Goal: Information Seeking & Learning: Compare options

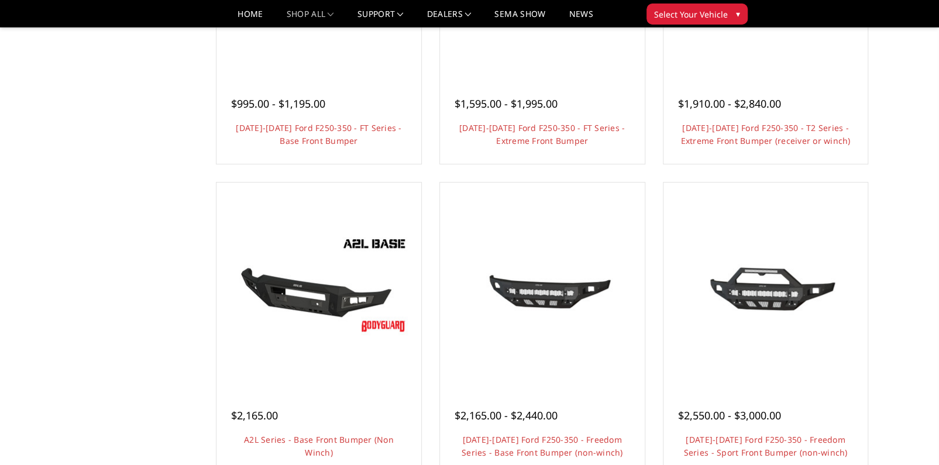
scroll to position [283, 0]
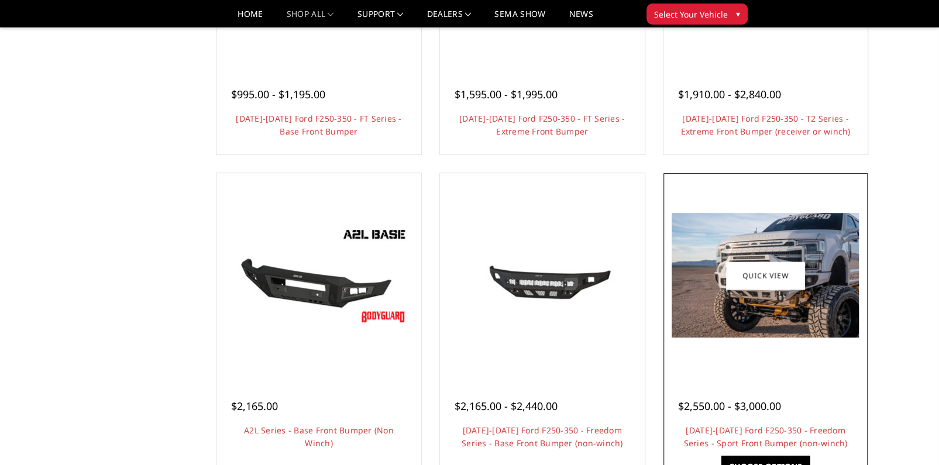
click at [821, 310] on img at bounding box center [765, 275] width 187 height 125
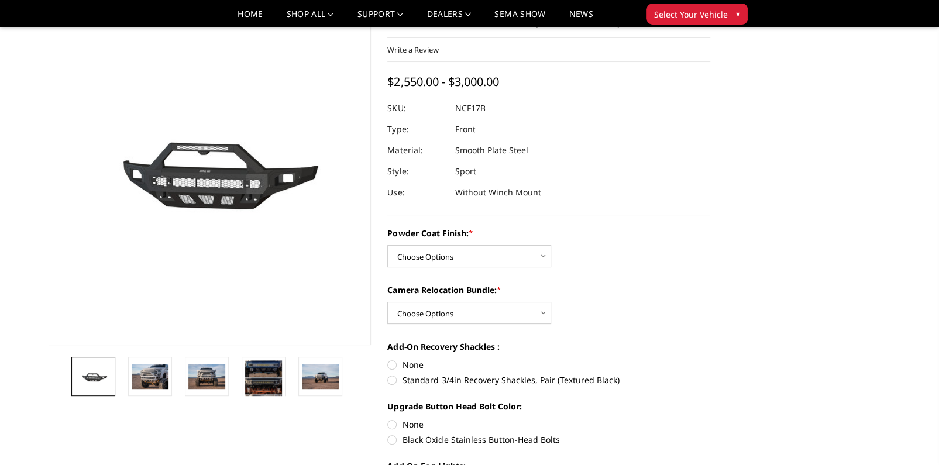
scroll to position [63, 0]
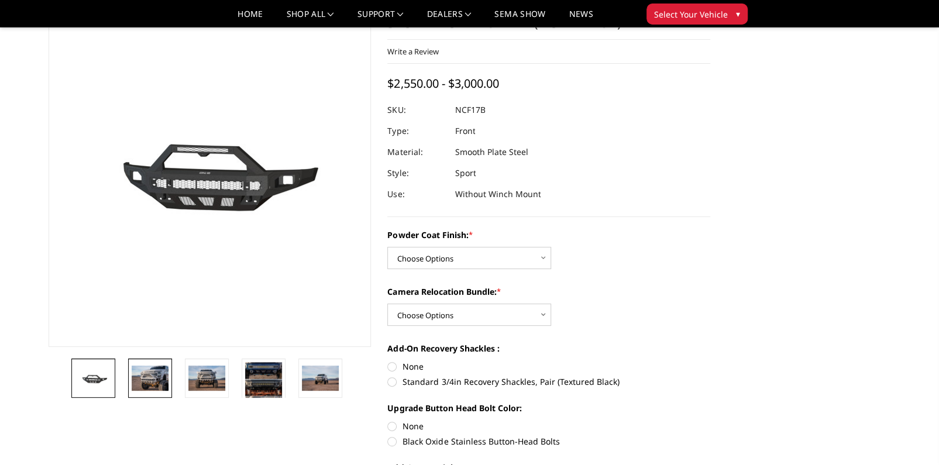
click at [137, 387] on img at bounding box center [150, 378] width 37 height 25
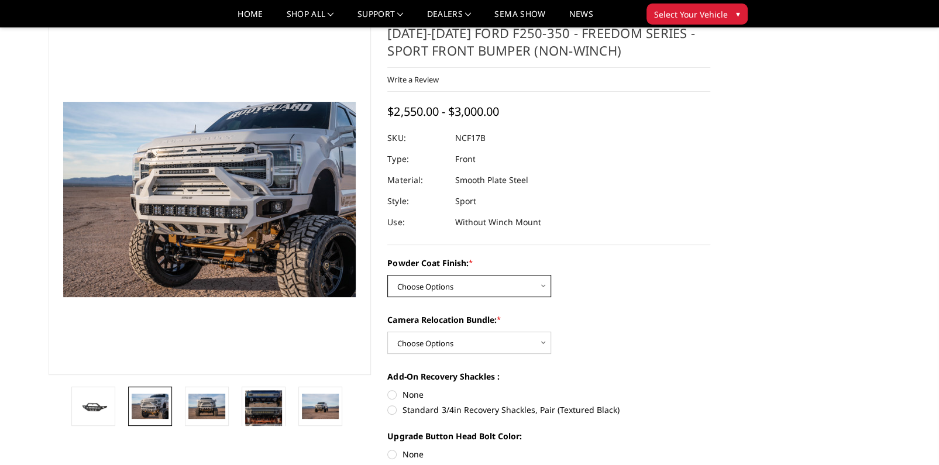
click at [461, 287] on select "Choose Options Bare Metal Textured Black Powder Coat" at bounding box center [469, 286] width 164 height 22
click at [621, 283] on div "Powder Coat Finish: * Choose Options Bare Metal Textured Black Powder Coat" at bounding box center [548, 277] width 323 height 40
click at [454, 346] on select "Choose Options WITH Camera Relocation Bundle WITHOUT Camera Relocation Bundle" at bounding box center [469, 343] width 164 height 22
select select "3081"
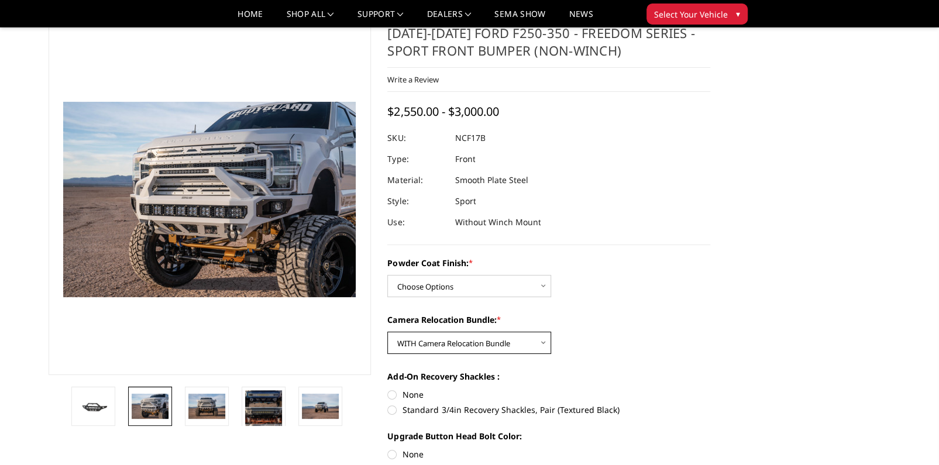
click at [387, 332] on select "Choose Options WITH Camera Relocation Bundle WITHOUT Camera Relocation Bundle" at bounding box center [469, 343] width 164 height 22
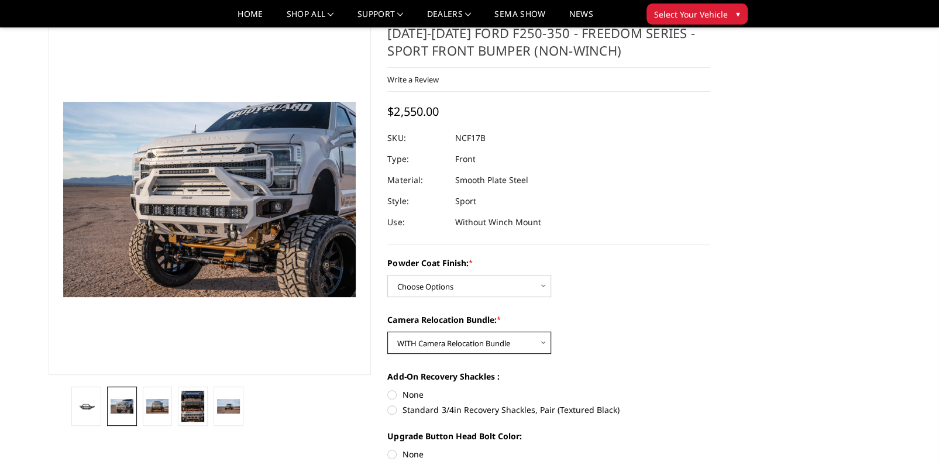
click at [461, 343] on select "Choose Options WITH Camera Relocation Bundle WITHOUT Camera Relocation Bundle" at bounding box center [469, 343] width 164 height 22
click at [634, 328] on div "Camera Relocation Bundle: * Choose Options WITH Camera Relocation Bundle WITHOU…" at bounding box center [548, 334] width 323 height 40
click at [506, 288] on select "Choose Options Bare Metal Textured Black Powder Coat" at bounding box center [469, 286] width 164 height 22
select select "3079"
click at [387, 275] on select "Choose Options Bare Metal Textured Black Powder Coat" at bounding box center [469, 286] width 164 height 22
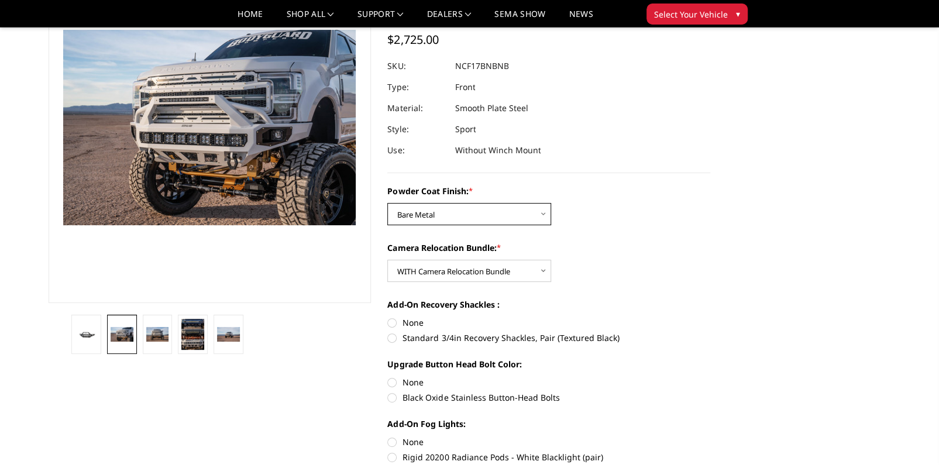
scroll to position [105, 0]
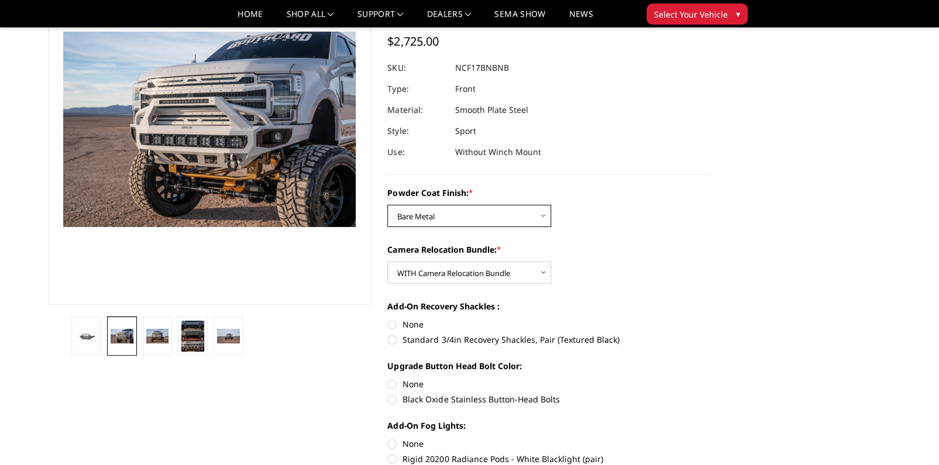
click at [416, 216] on select "Choose Options Bare Metal Textured Black Powder Coat" at bounding box center [469, 216] width 164 height 22
click at [714, 217] on section "2017-2022 Ford F250-350 - Freedom Series - Sport Front Bumper (non-winch) Write…" at bounding box center [548, 305] width 339 height 702
click at [396, 338] on label "Standard 3/4in Recovery Shackles, Pair (Textured Black)" at bounding box center [548, 340] width 323 height 12
click at [710, 319] on input "Standard 3/4in Recovery Shackles, Pair (Textured Black)" at bounding box center [710, 318] width 1 height 1
radio input "true"
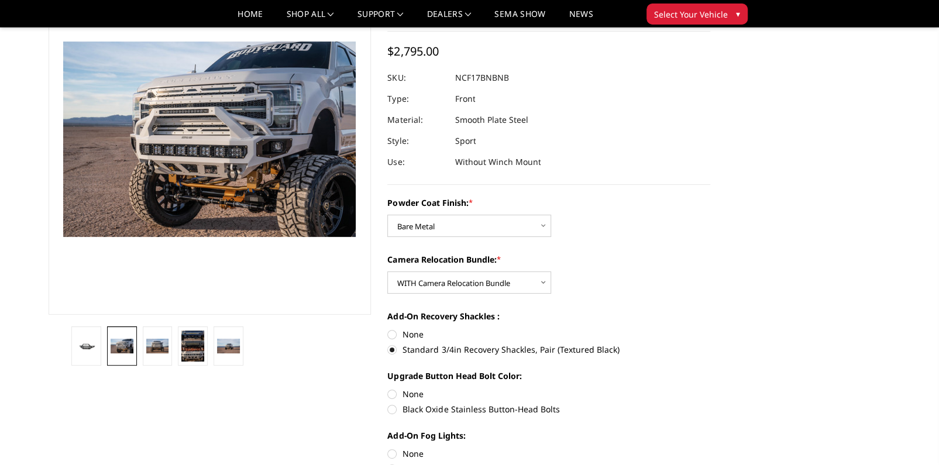
scroll to position [94, 0]
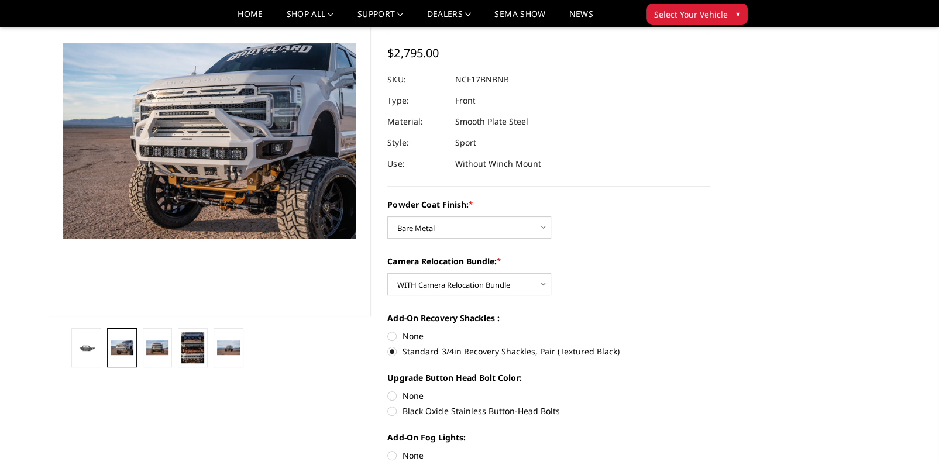
click at [394, 412] on label "Black Oxide Stainless Button-Head Bolts" at bounding box center [548, 411] width 323 height 12
click at [710, 390] on input "Black Oxide Stainless Button-Head Bolts" at bounding box center [710, 390] width 1 height 1
radio input "true"
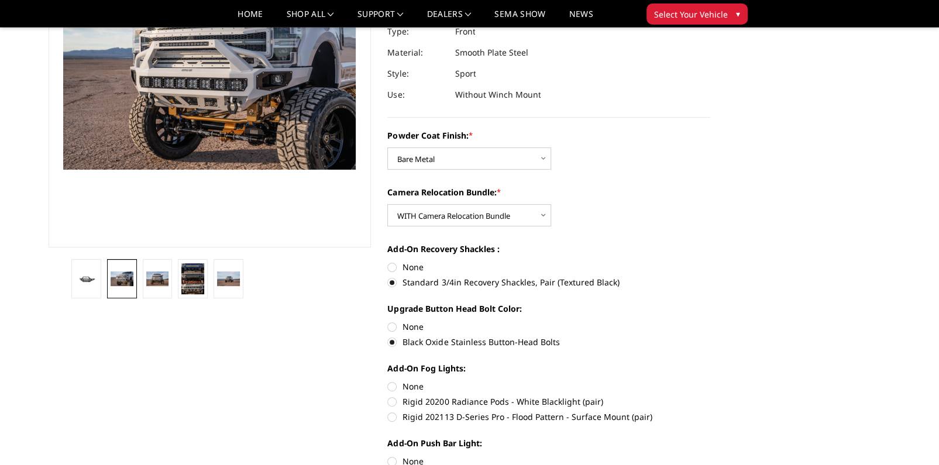
scroll to position [154, 0]
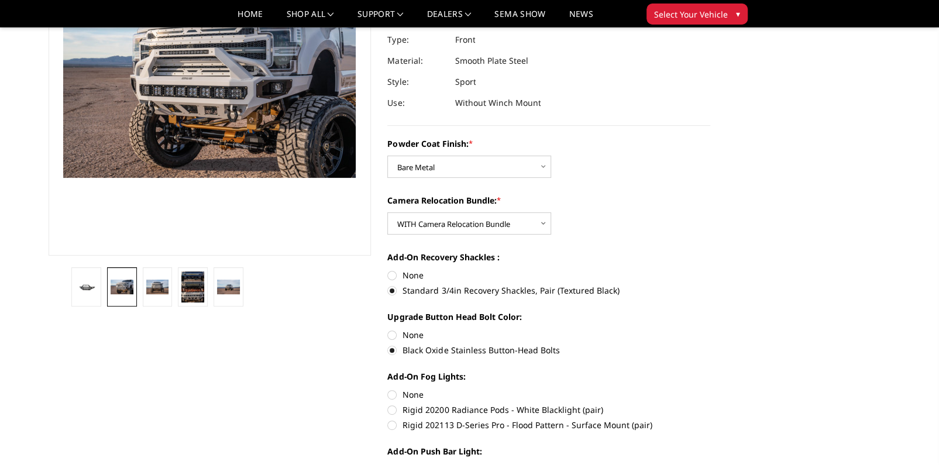
click at [388, 427] on label "Rigid 202113 D-Series Pro - Flood Pattern - Surface Mount (pair)" at bounding box center [548, 425] width 323 height 12
click at [710, 404] on input "Rigid 202113 D-Series Pro - Flood Pattern - Surface Mount (pair)" at bounding box center [710, 404] width 1 height 1
radio input "true"
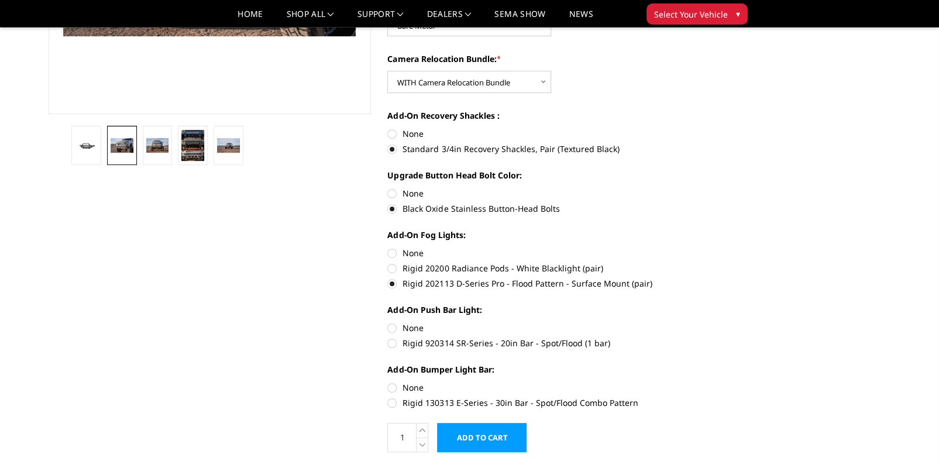
scroll to position [301, 0]
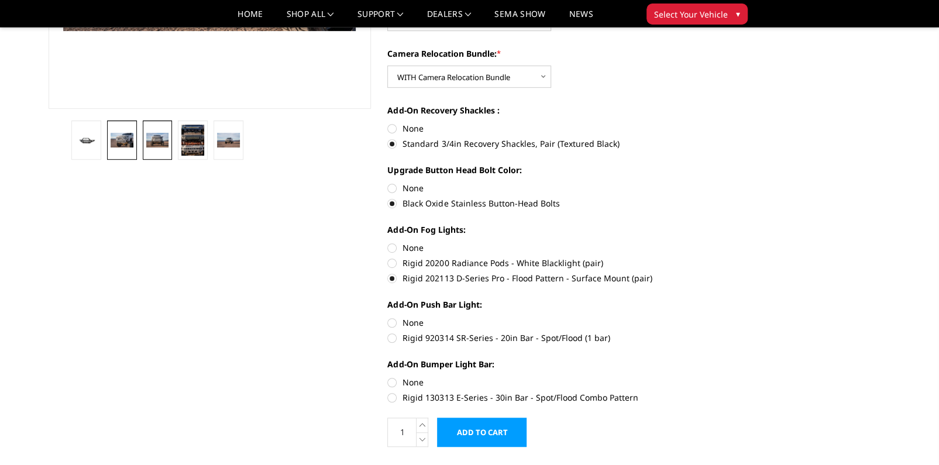
click at [157, 139] on img at bounding box center [157, 140] width 23 height 15
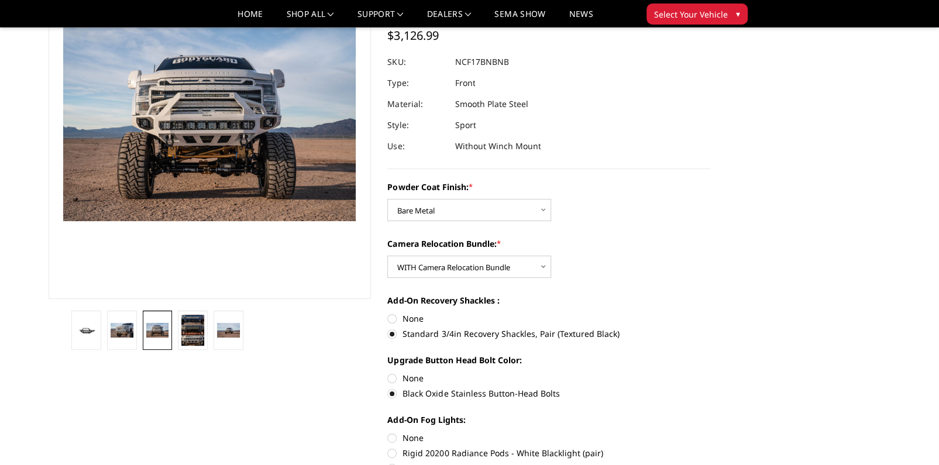
scroll to position [105, 0]
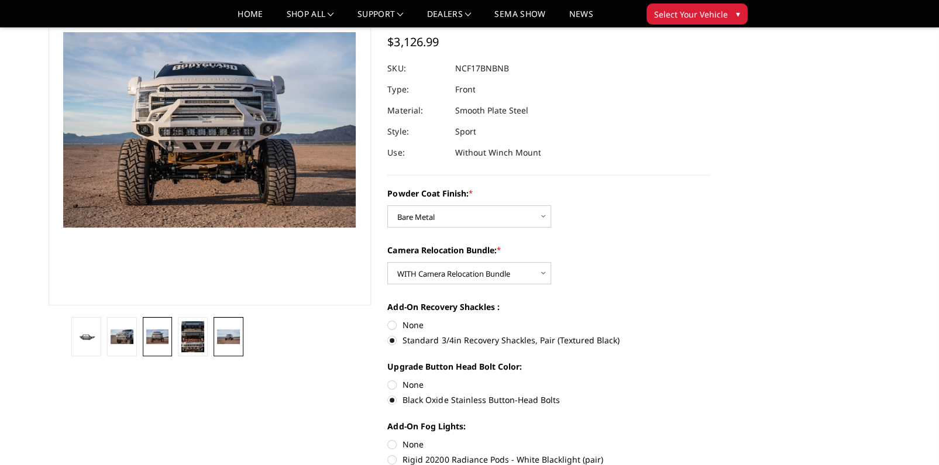
click at [227, 340] on img at bounding box center [228, 336] width 23 height 15
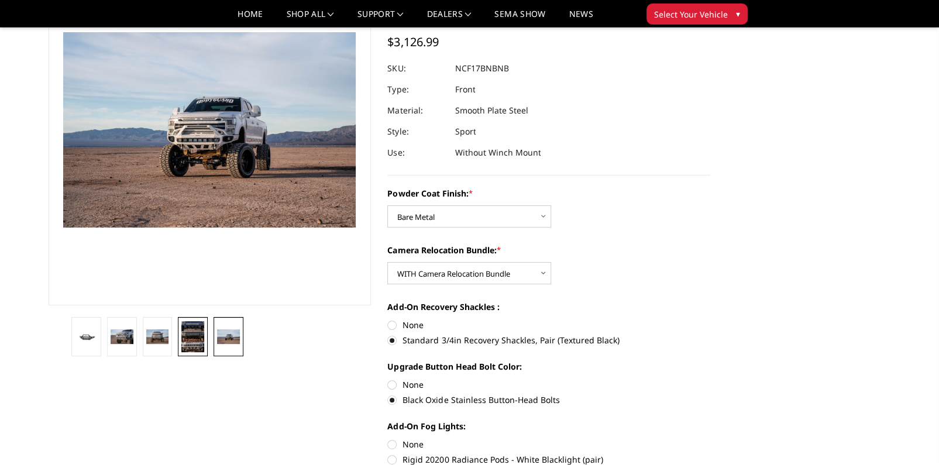
click at [191, 338] on img at bounding box center [192, 336] width 23 height 31
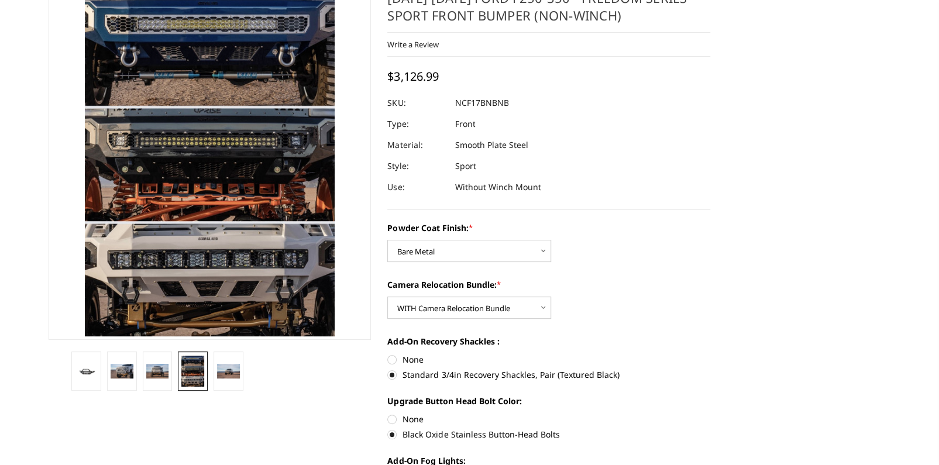
scroll to position [30, 0]
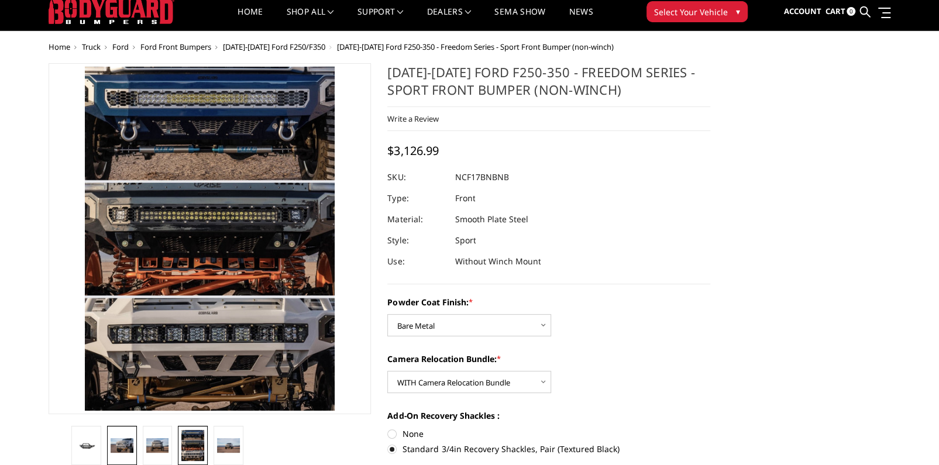
click at [120, 442] on img at bounding box center [122, 445] width 23 height 15
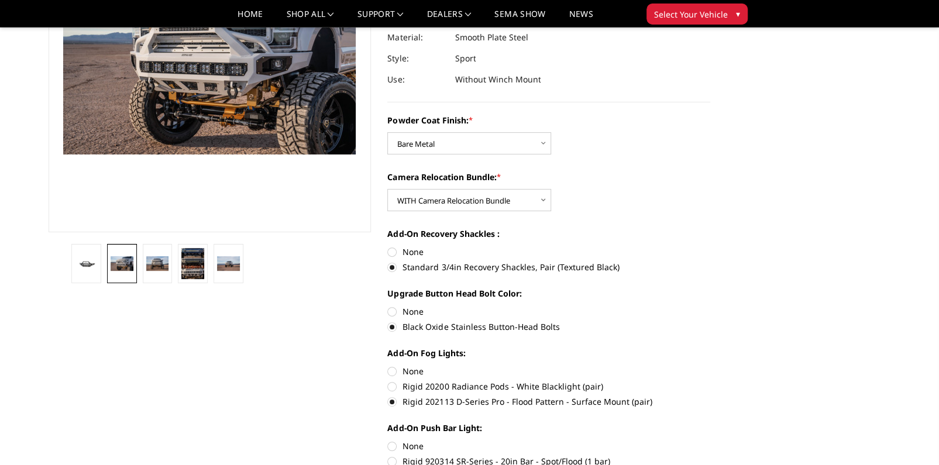
scroll to position [269, 0]
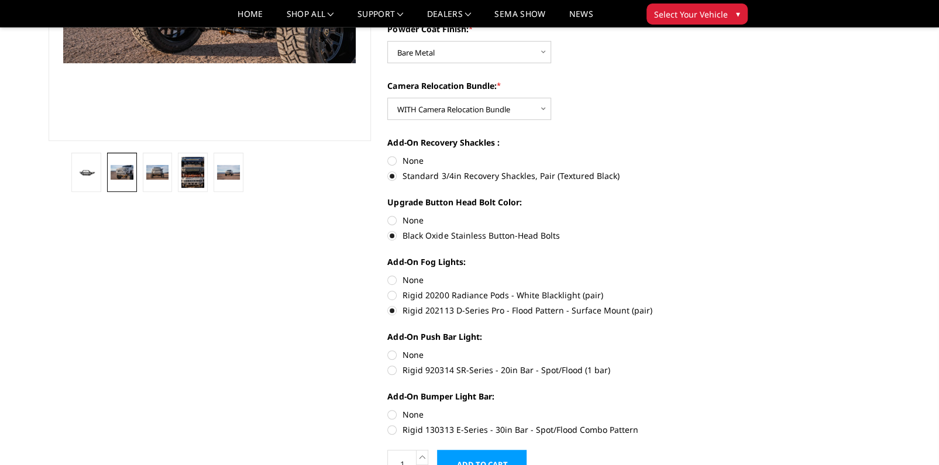
click at [393, 370] on label "Rigid 920314 SR-Series - 20in Bar - Spot/Flood (1 bar)" at bounding box center [548, 370] width 323 height 12
click at [710, 349] on input "Rigid 920314 SR-Series - 20in Bar - Spot/Flood (1 bar)" at bounding box center [710, 349] width 1 height 1
radio input "true"
click at [394, 431] on label "Rigid 130313 E-Series - 30in Bar - Spot/Flood Combo Pattern" at bounding box center [548, 430] width 323 height 12
click at [710, 409] on input "Rigid 130313 E-Series - 30in Bar - Spot/Flood Combo Pattern" at bounding box center [710, 408] width 1 height 1
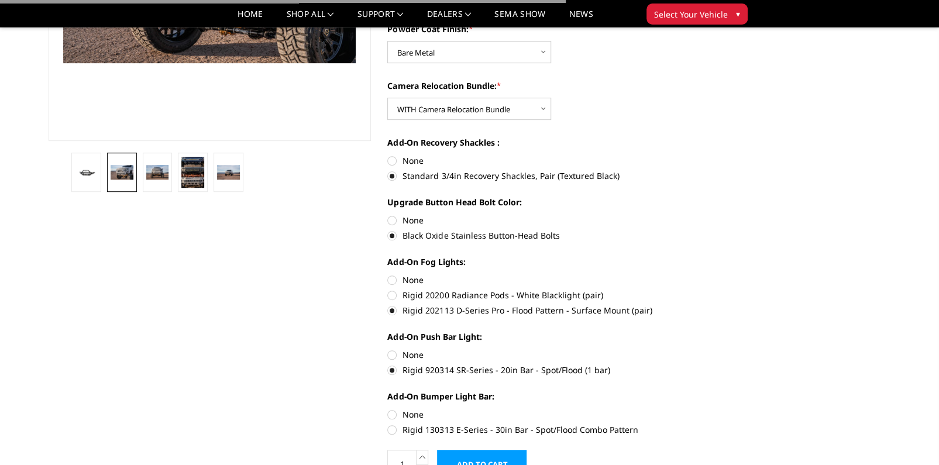
radio input "true"
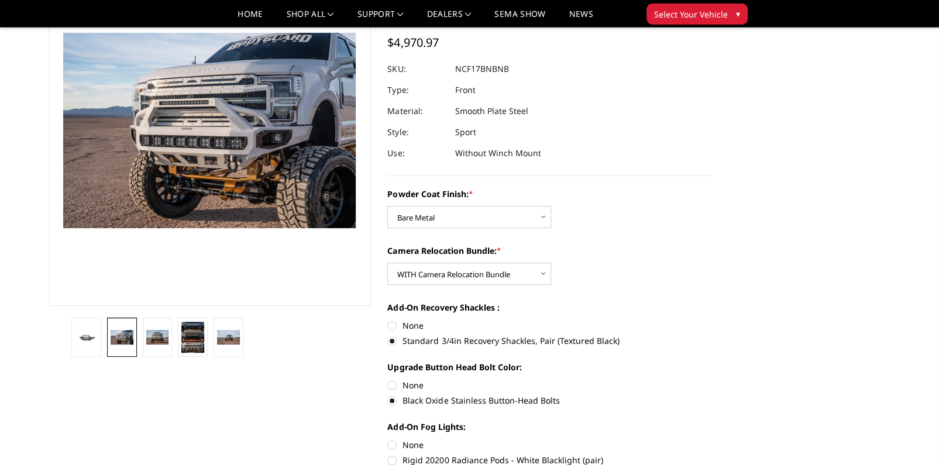
scroll to position [0, 0]
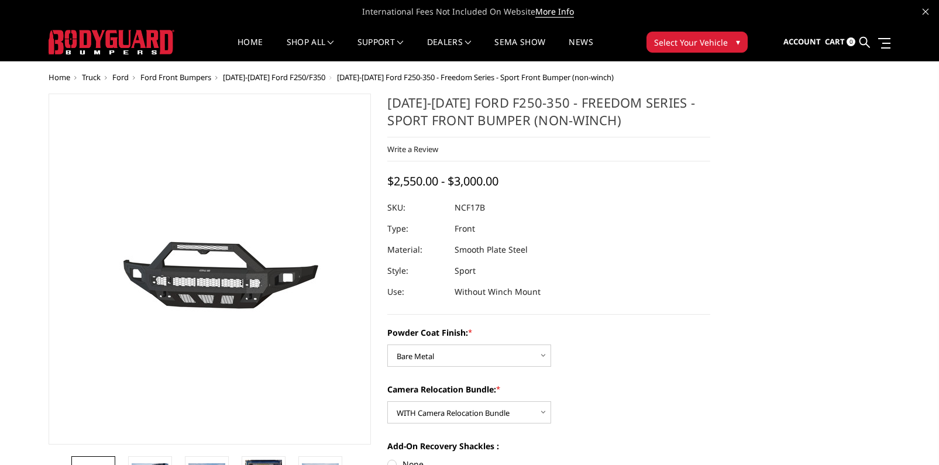
select select "3079"
select select "3081"
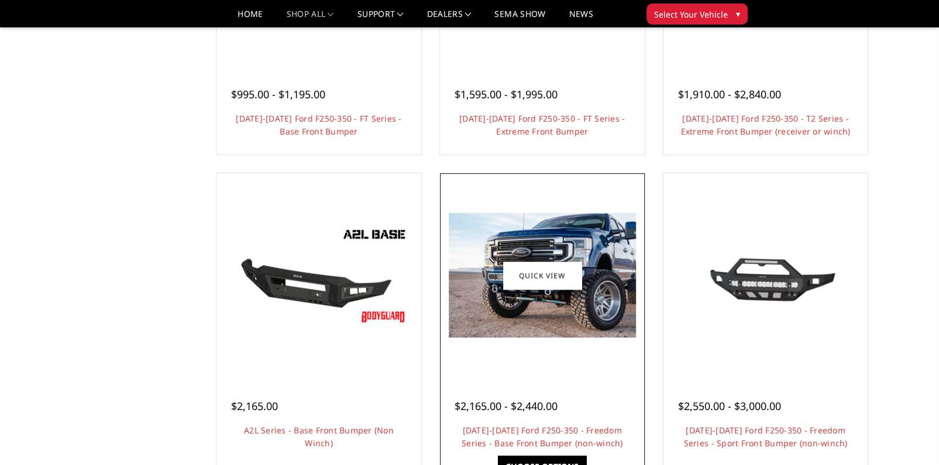
click at [536, 305] on img at bounding box center [542, 275] width 187 height 125
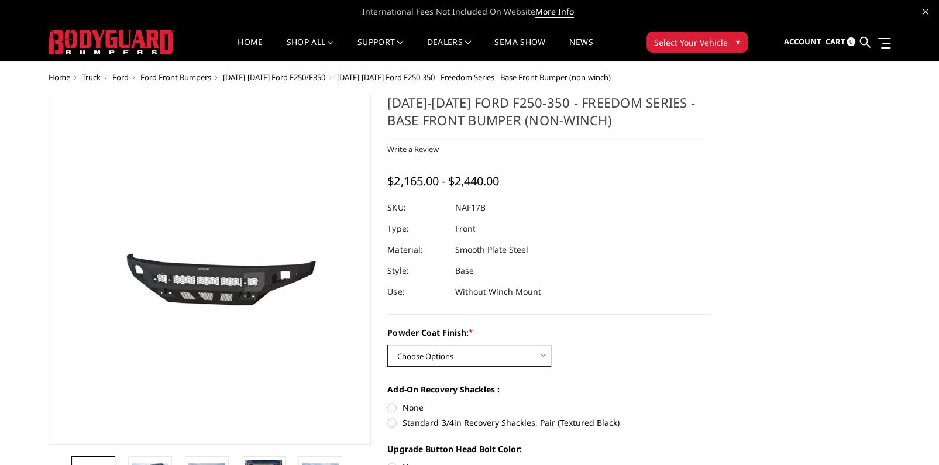
click at [491, 353] on select "Choose Options Bare Metal Texture Black Powder Coat" at bounding box center [469, 356] width 164 height 22
select select "3071"
click at [387, 345] on select "Choose Options Bare Metal Texture Black Powder Coat" at bounding box center [469, 356] width 164 height 22
click at [435, 422] on label "Standard 3/4in Recovery Shackles, Pair (Textured Black)" at bounding box center [548, 423] width 323 height 12
click at [710, 402] on input "Standard 3/4in Recovery Shackles, Pair (Textured Black)" at bounding box center [710, 401] width 1 height 1
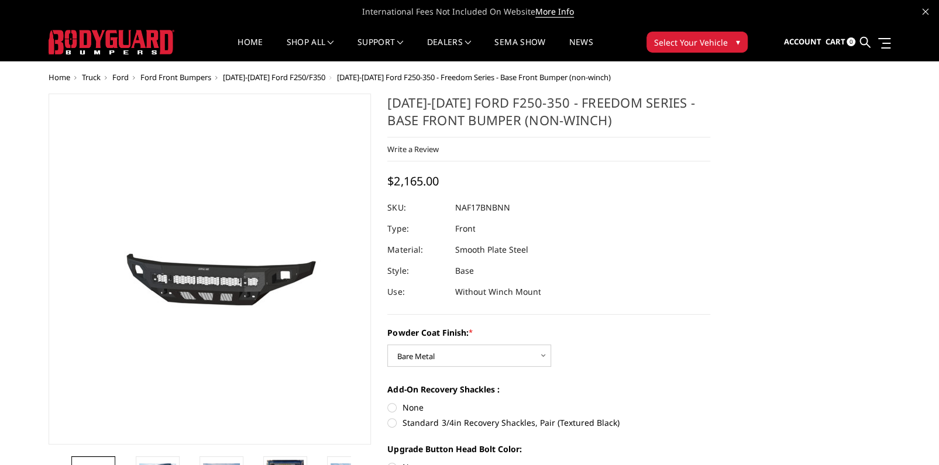
radio input "true"
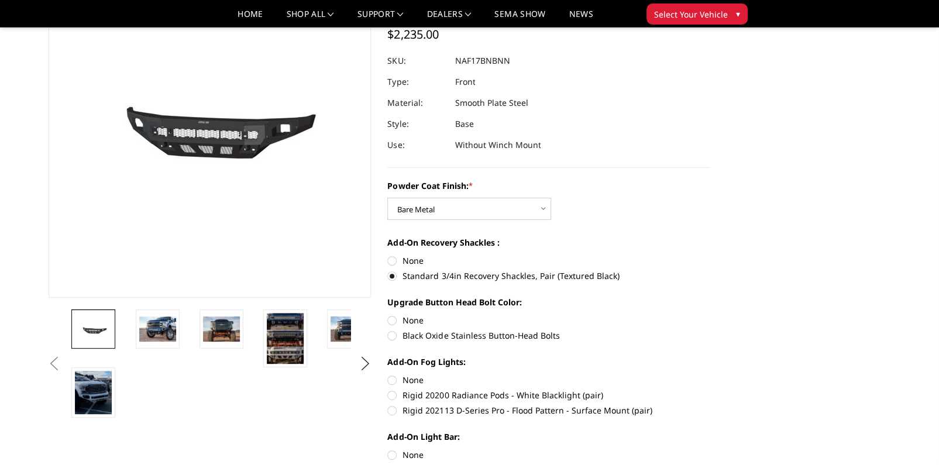
scroll to position [111, 0]
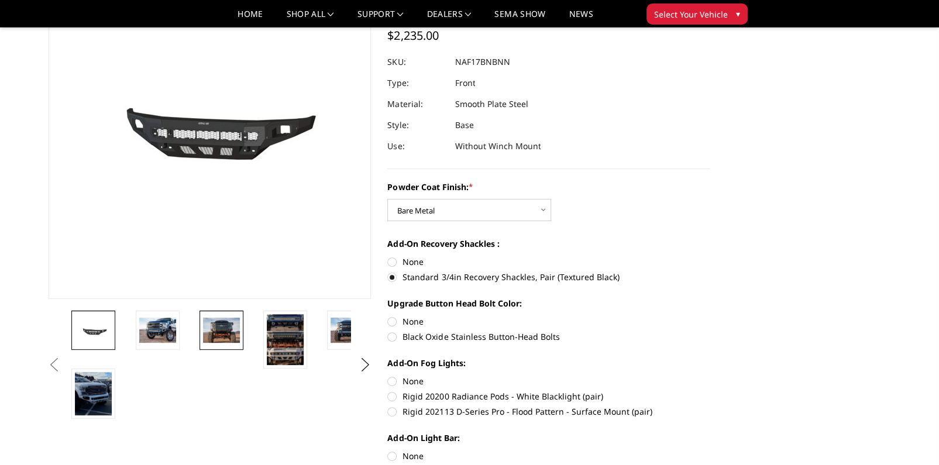
click at [233, 329] on img at bounding box center [221, 330] width 37 height 25
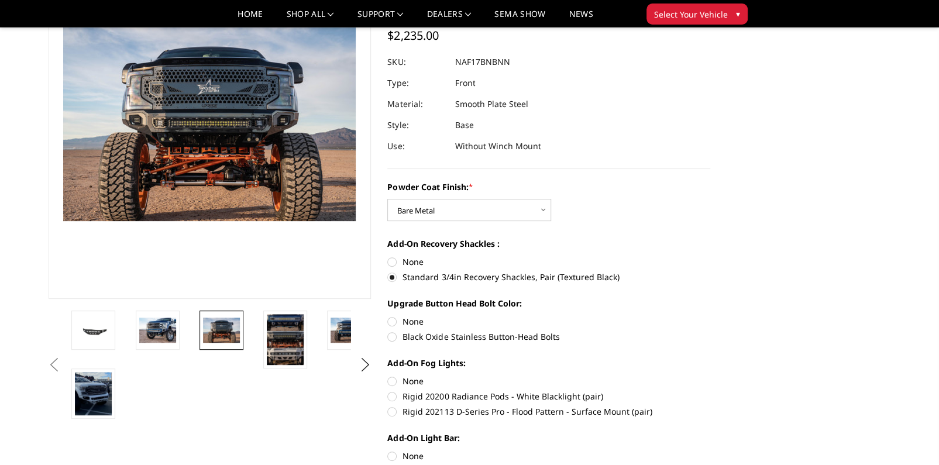
scroll to position [83, 0]
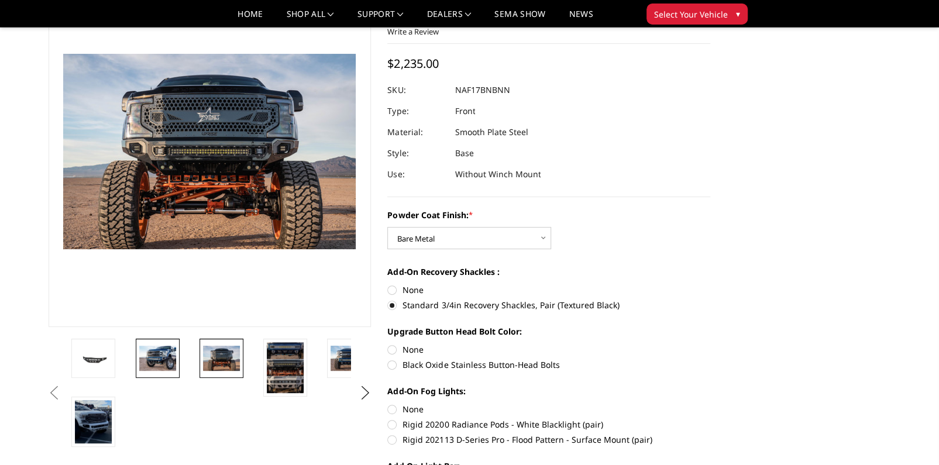
click at [158, 354] on img at bounding box center [157, 358] width 37 height 25
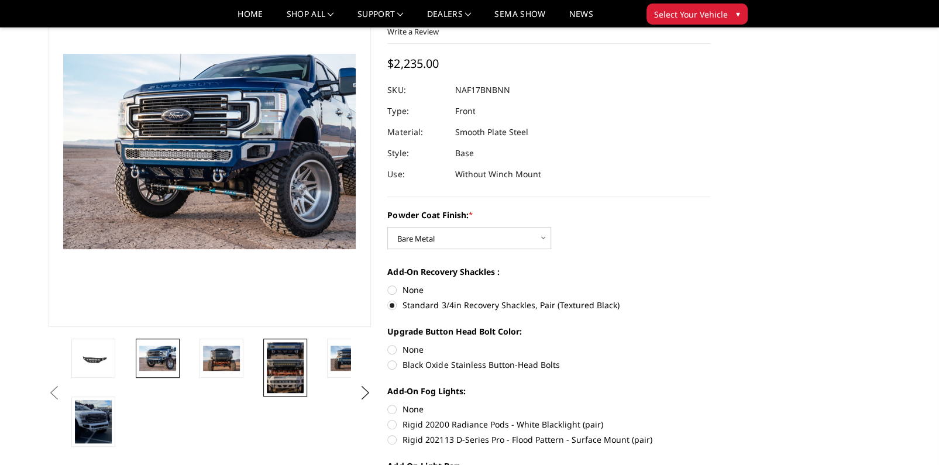
click at [287, 365] on img at bounding box center [285, 367] width 37 height 51
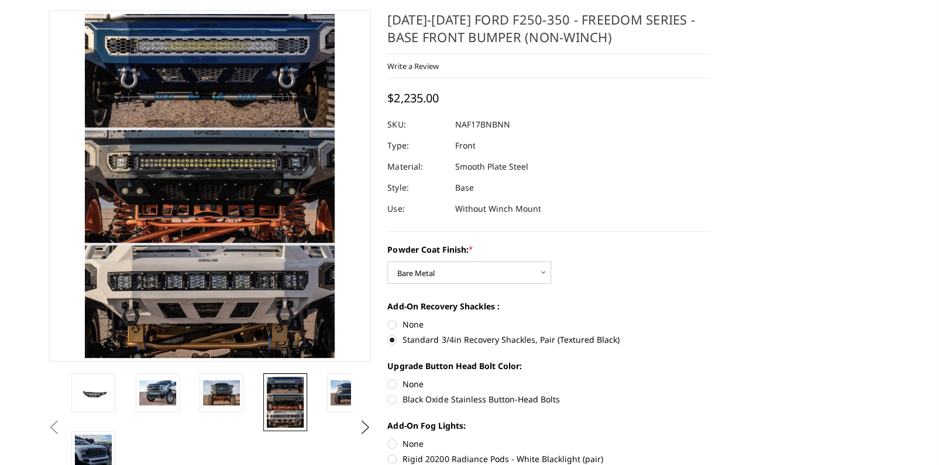
scroll to position [8, 0]
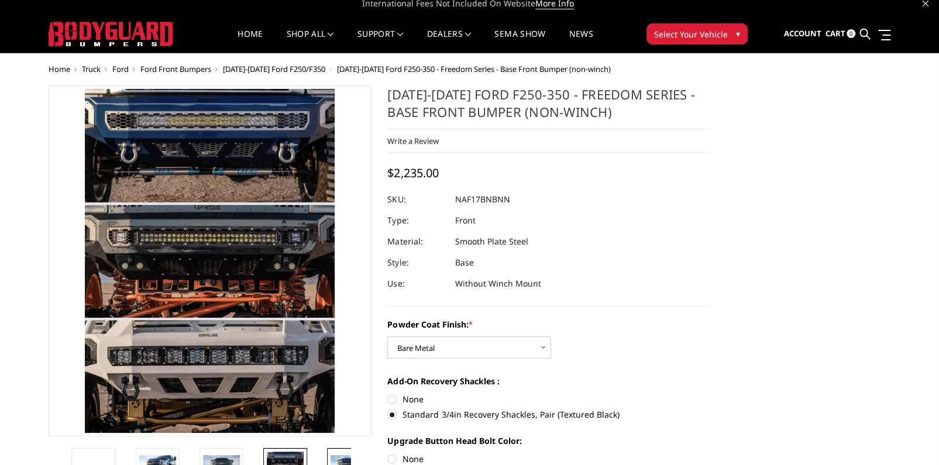
click at [346, 453] on link at bounding box center [349, 467] width 44 height 39
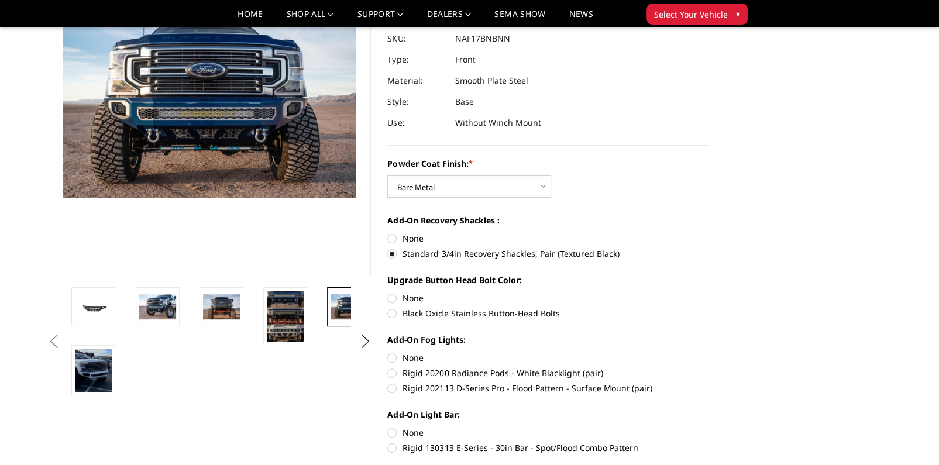
scroll to position [136, 0]
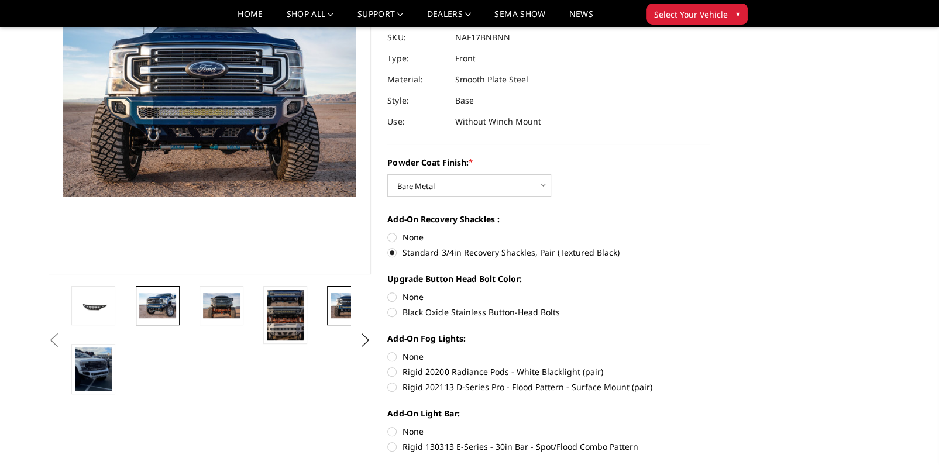
click at [161, 314] on img at bounding box center [157, 305] width 37 height 25
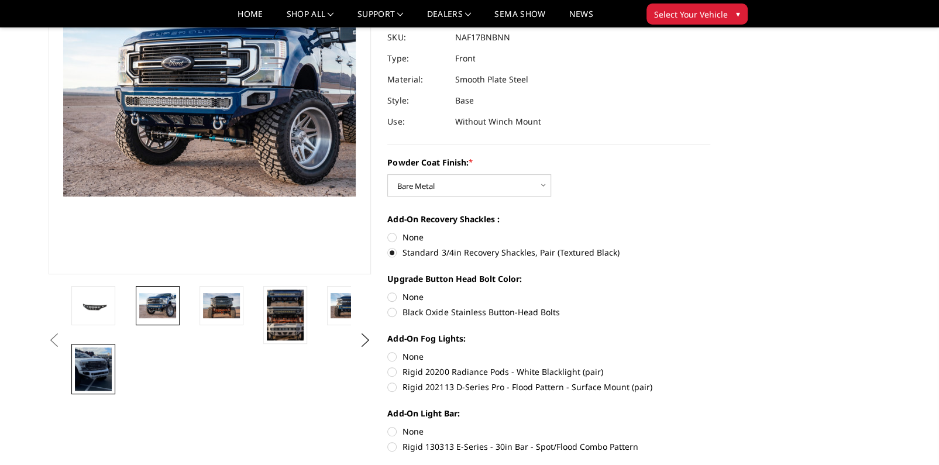
click at [91, 368] on img at bounding box center [93, 369] width 37 height 43
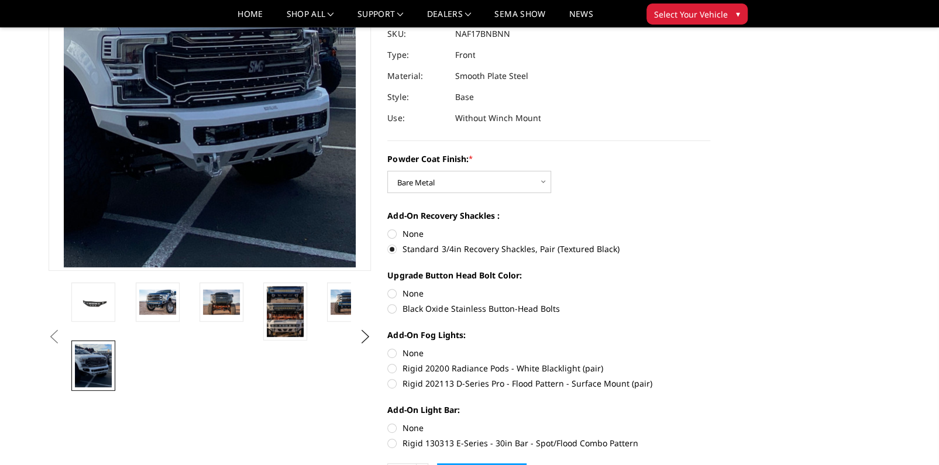
scroll to position [132, 0]
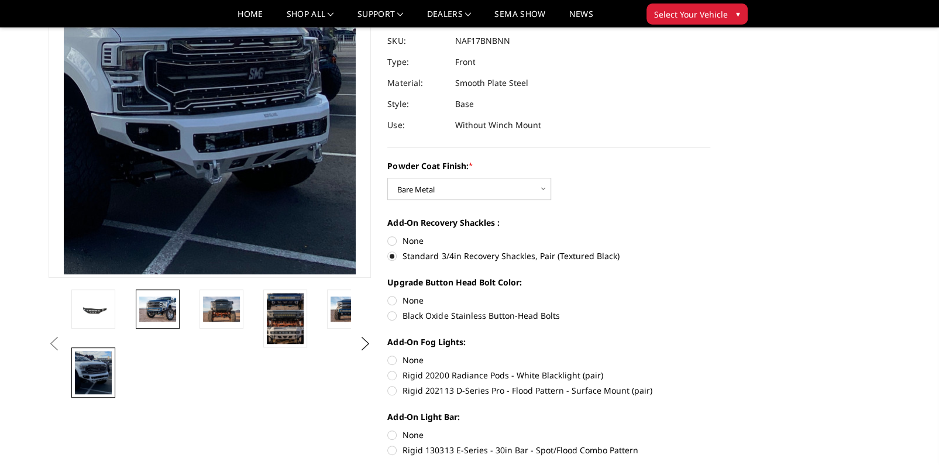
click at [152, 301] on img at bounding box center [157, 309] width 37 height 25
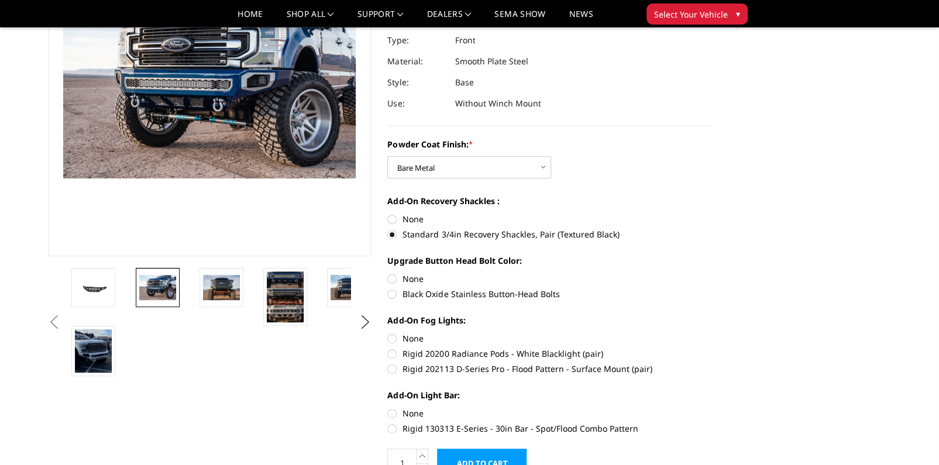
scroll to position [170, 0]
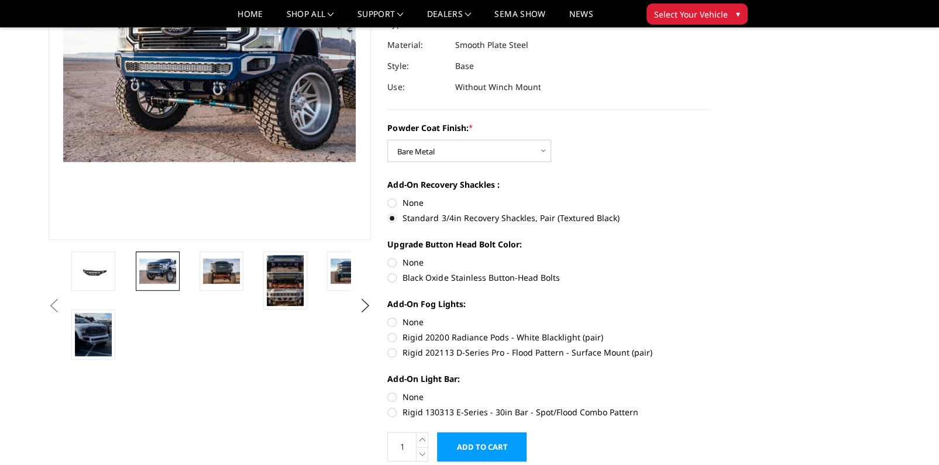
click at [396, 351] on label "Rigid 202113 D-Series Pro - Flood Pattern - Surface Mount (pair)" at bounding box center [548, 352] width 323 height 12
click at [710, 332] on input "Rigid 202113 D-Series Pro - Flood Pattern - Surface Mount (pair)" at bounding box center [710, 331] width 1 height 1
radio input "true"
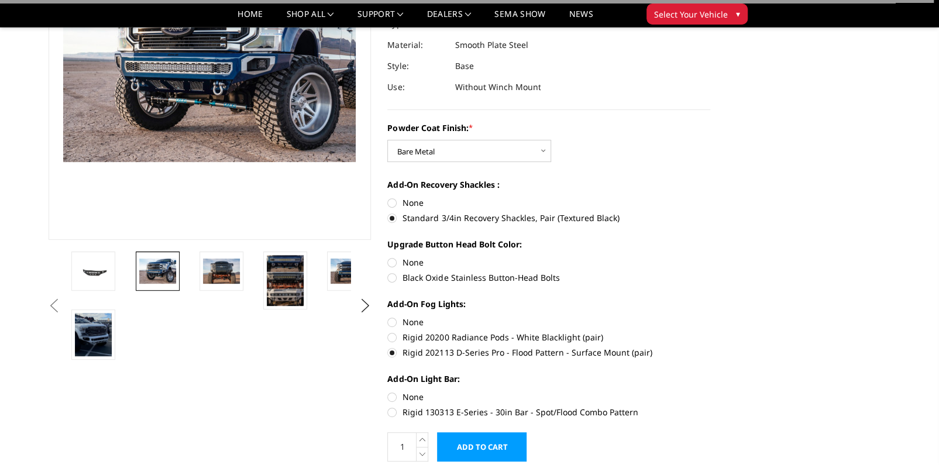
click at [394, 411] on label "Rigid 130313 E-Series - 30in Bar - Spot/Flood Combo Pattern" at bounding box center [548, 412] width 323 height 12
click at [710, 391] on input "Rigid 130313 E-Series - 30in Bar - Spot/Flood Combo Pattern" at bounding box center [710, 391] width 1 height 1
radio input "true"
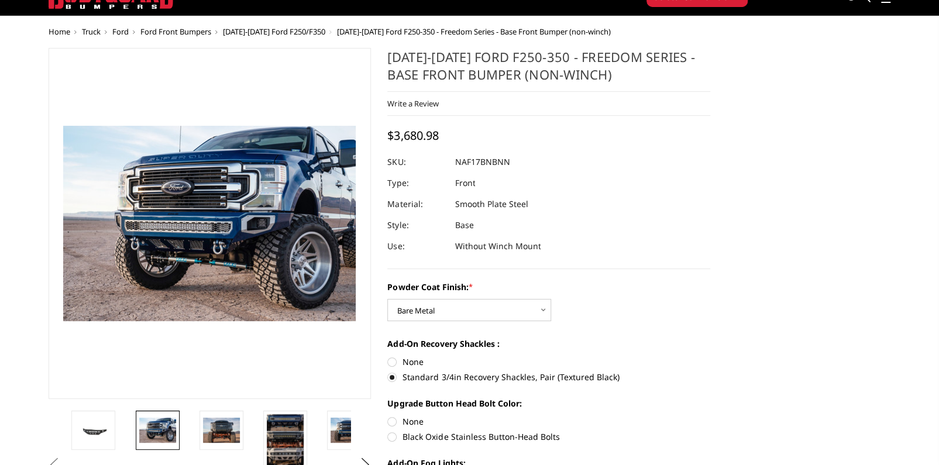
scroll to position [96, 0]
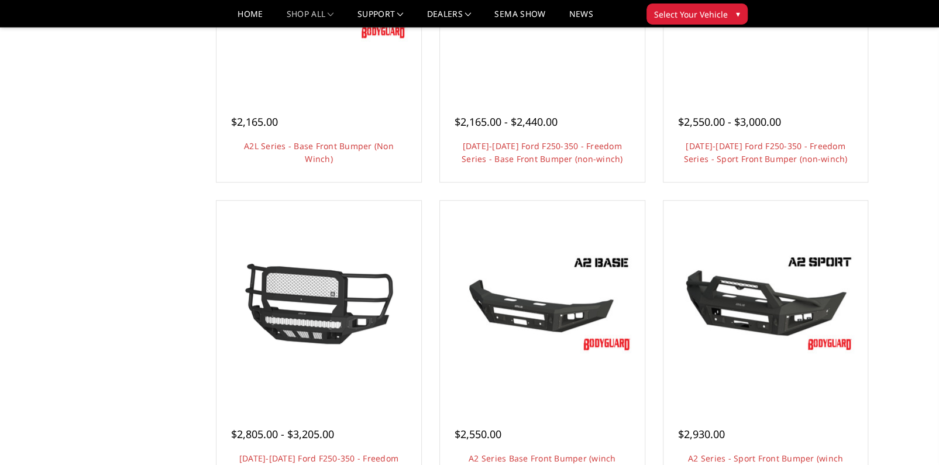
scroll to position [575, 0]
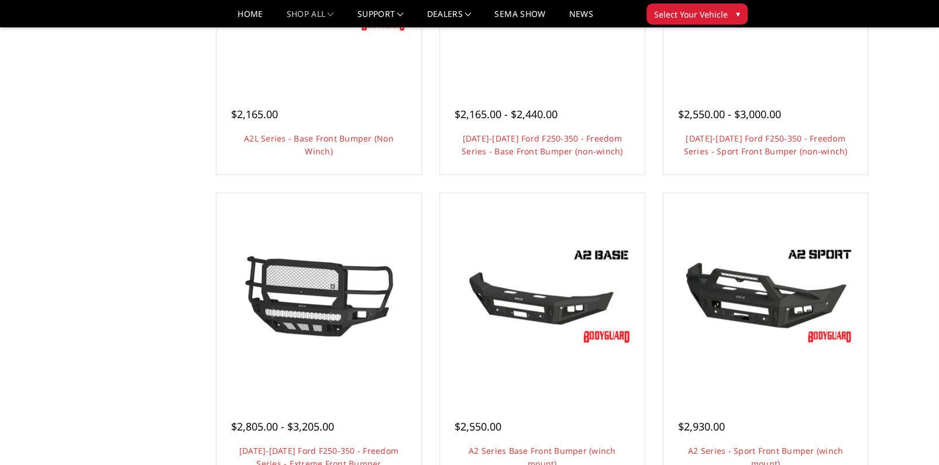
drag, startPoint x: 939, startPoint y: 201, endPoint x: 940, endPoint y: 209, distance: 9.0
click at [939, 209] on html "International Fees Not Included On Website More Info Home shop all Bronco 2021-…" at bounding box center [469, 251] width 939 height 1652
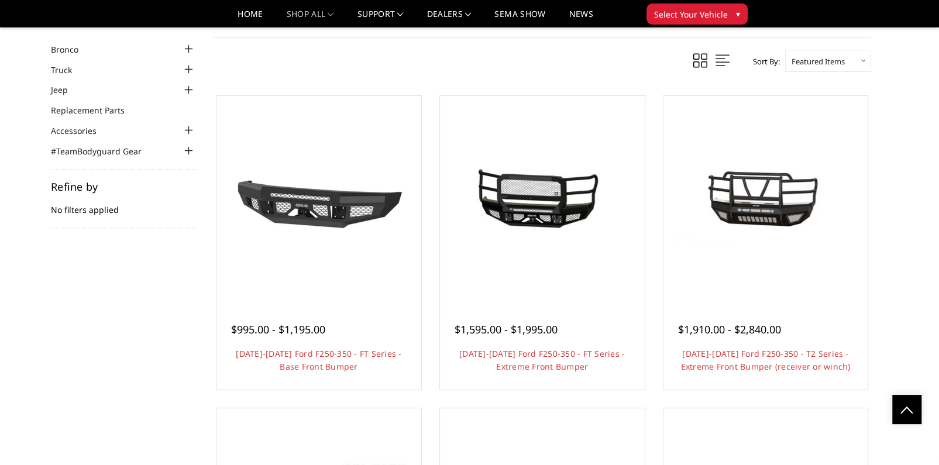
scroll to position [0, 0]
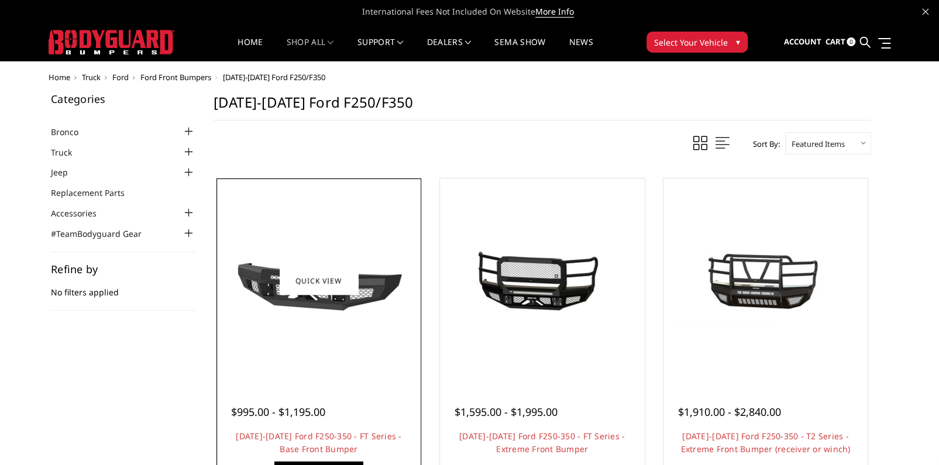
click at [323, 306] on img at bounding box center [318, 280] width 187 height 105
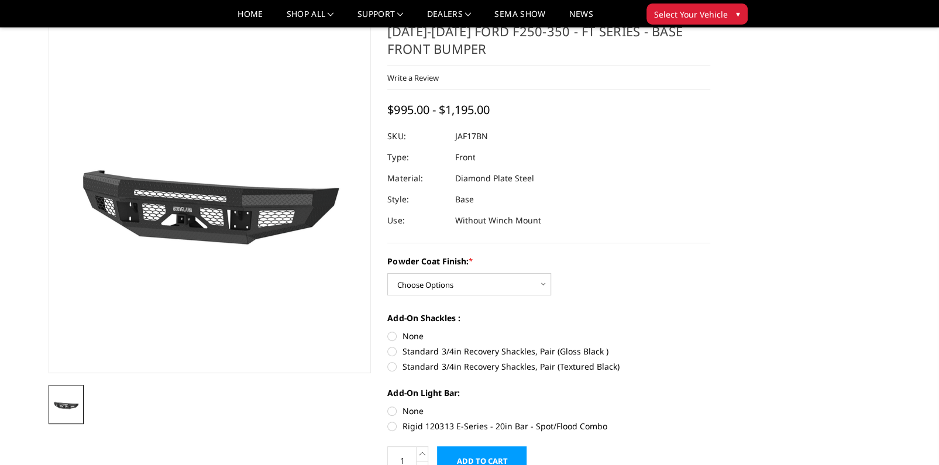
scroll to position [36, 0]
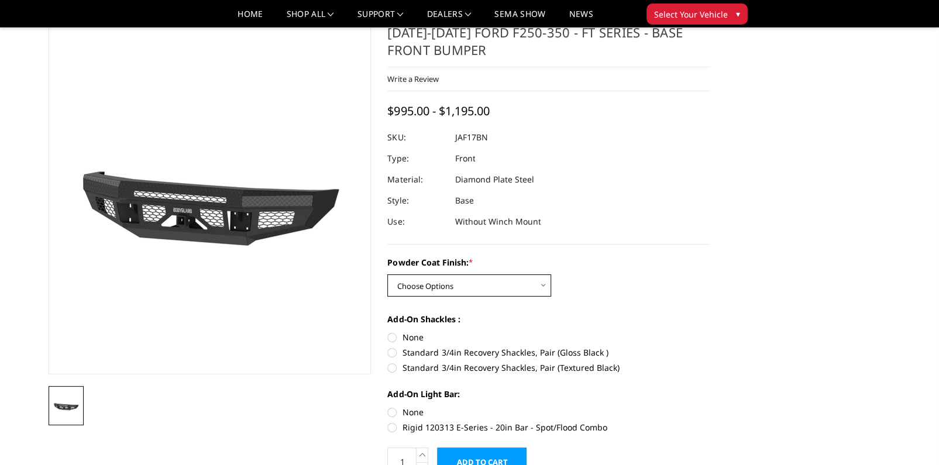
click at [497, 292] on select "Choose Options Bare Metal Gloss Black Powder Coat Textured Black Powder Coat" at bounding box center [469, 285] width 164 height 22
select select "3372"
click at [387, 274] on select "Choose Options Bare Metal Gloss Black Powder Coat Textured Black Powder Coat" at bounding box center [469, 285] width 164 height 22
click at [418, 364] on label "Standard 3/4in Recovery Shackles, Pair (Textured Black)" at bounding box center [548, 368] width 323 height 12
click at [710, 347] on input "Standard 3/4in Recovery Shackles, Pair (Textured Black)" at bounding box center [710, 346] width 1 height 1
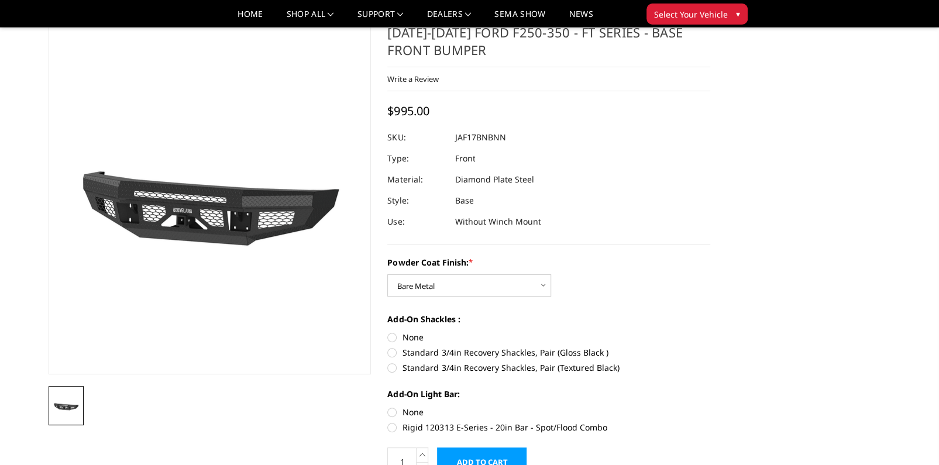
radio input "true"
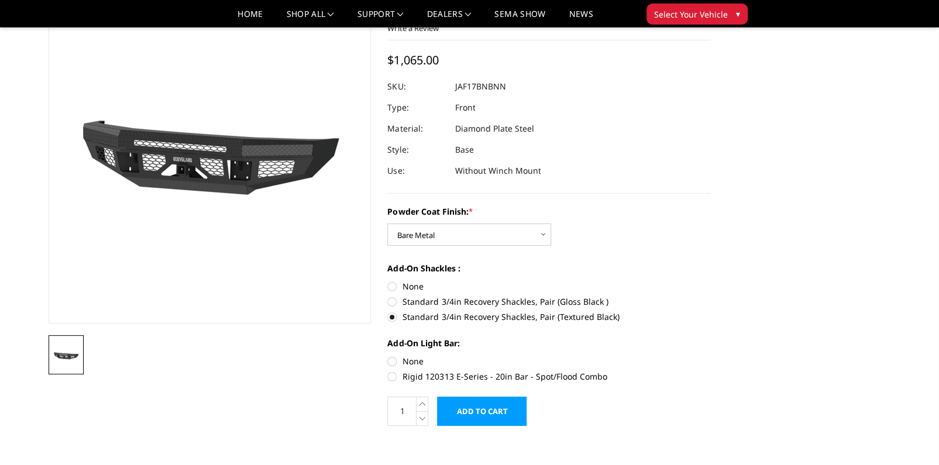
scroll to position [88, 0]
